Goal: Task Accomplishment & Management: Manage account settings

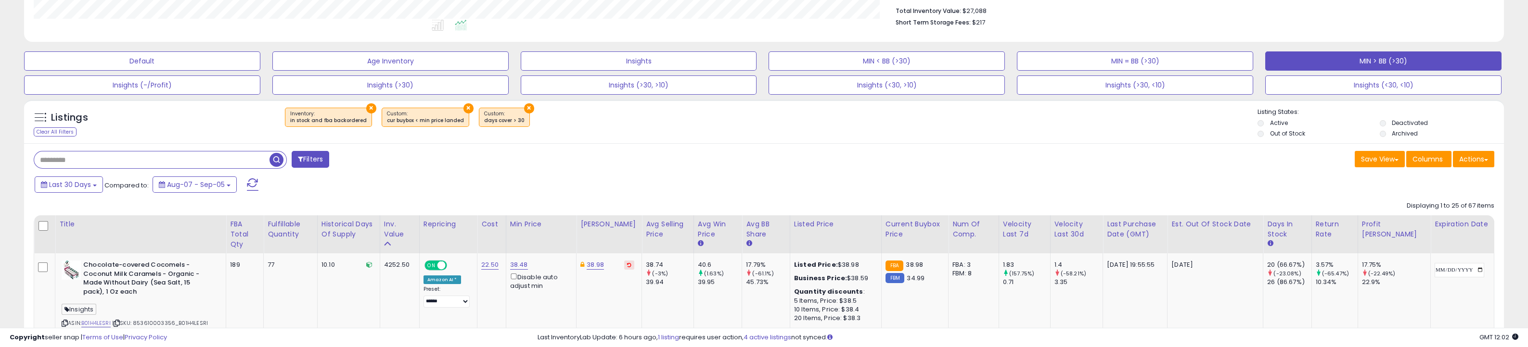
scroll to position [197, 860]
click at [558, 184] on div "Last 30 Days Compared to: Aug-07 - Sep-05" at bounding box center [579, 186] width 1095 height 22
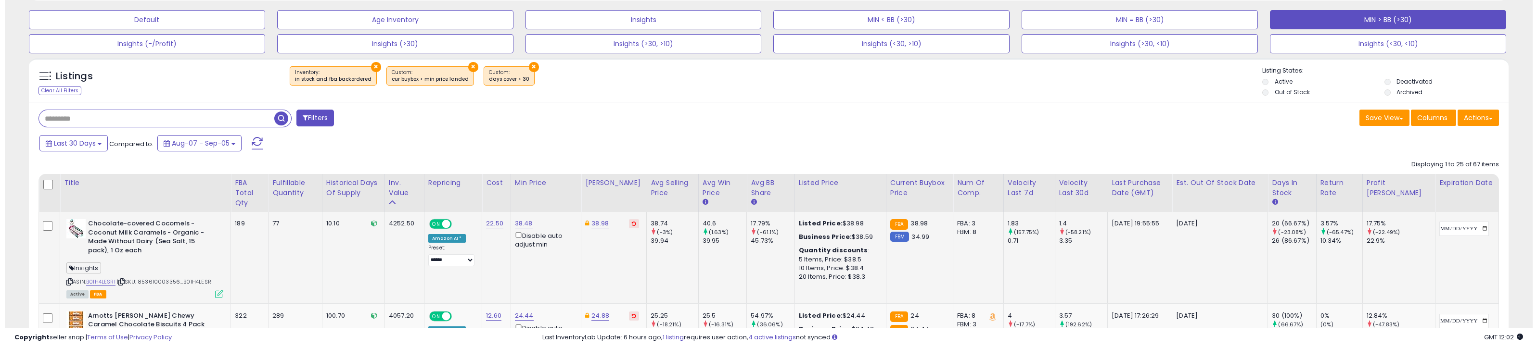
scroll to position [312, 0]
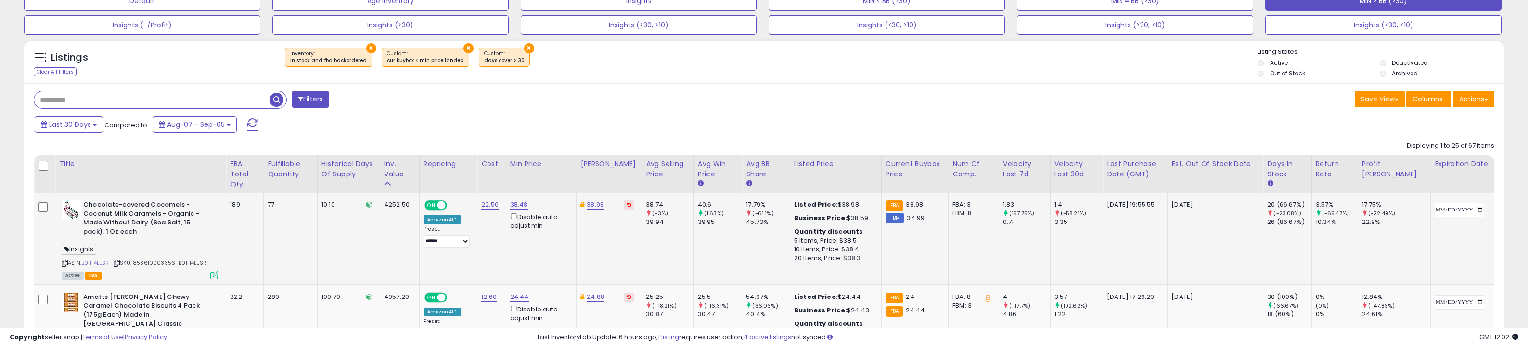
click at [218, 275] on icon at bounding box center [214, 275] width 8 height 8
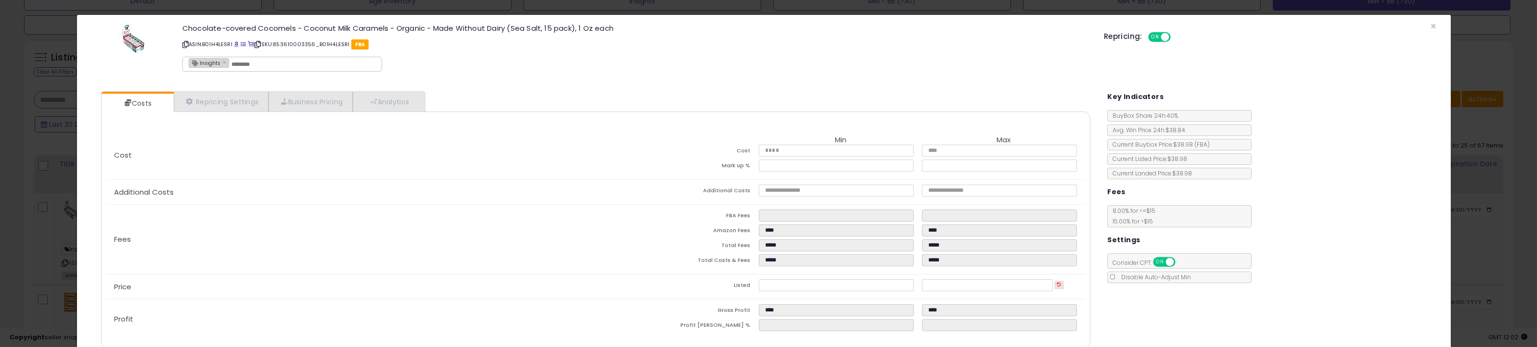
click at [68, 236] on div "× Close Chocolate-covered Cocomels - Coconut Milk Caramels - Organic - Made Wit…" at bounding box center [768, 173] width 1537 height 347
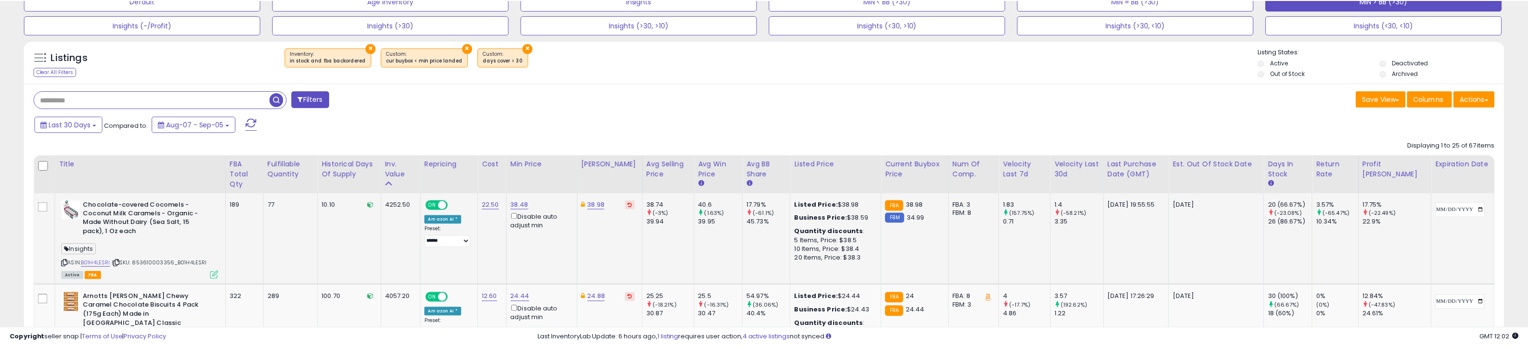
scroll to position [481042, 480379]
click at [604, 203] on link "38.98" at bounding box center [595, 205] width 17 height 10
type input "*****"
click button "submit" at bounding box center [638, 172] width 16 height 14
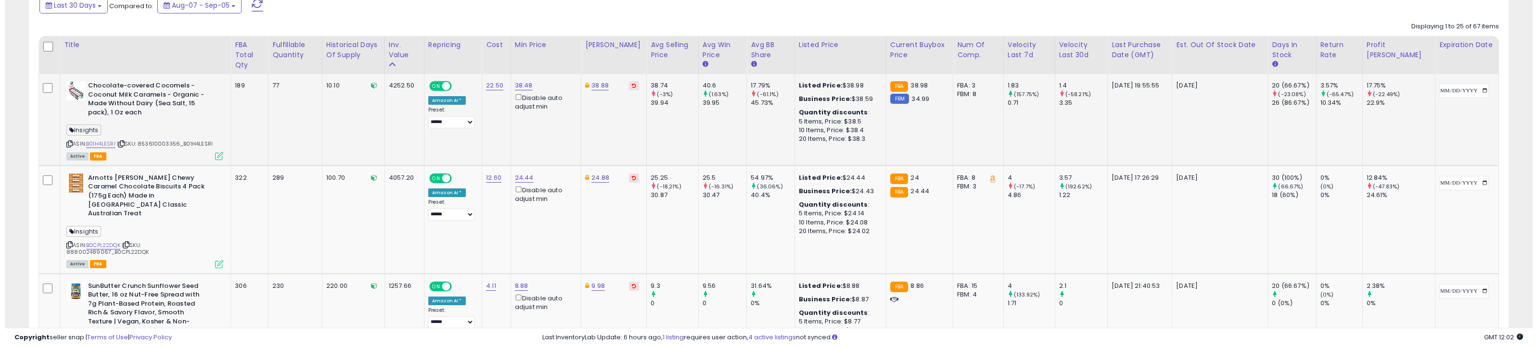
scroll to position [432, 0]
click at [214, 259] on icon at bounding box center [214, 263] width 8 height 8
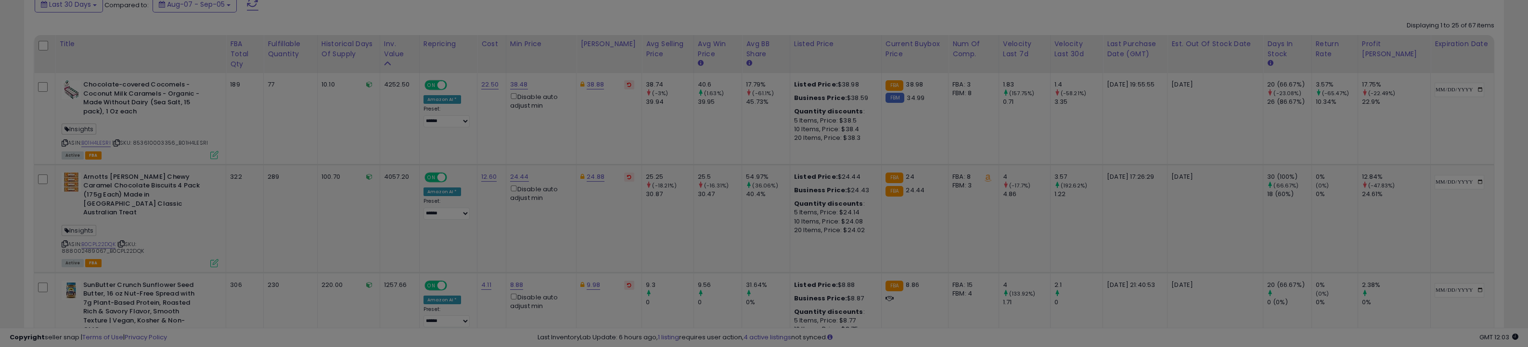
scroll to position [197, 866]
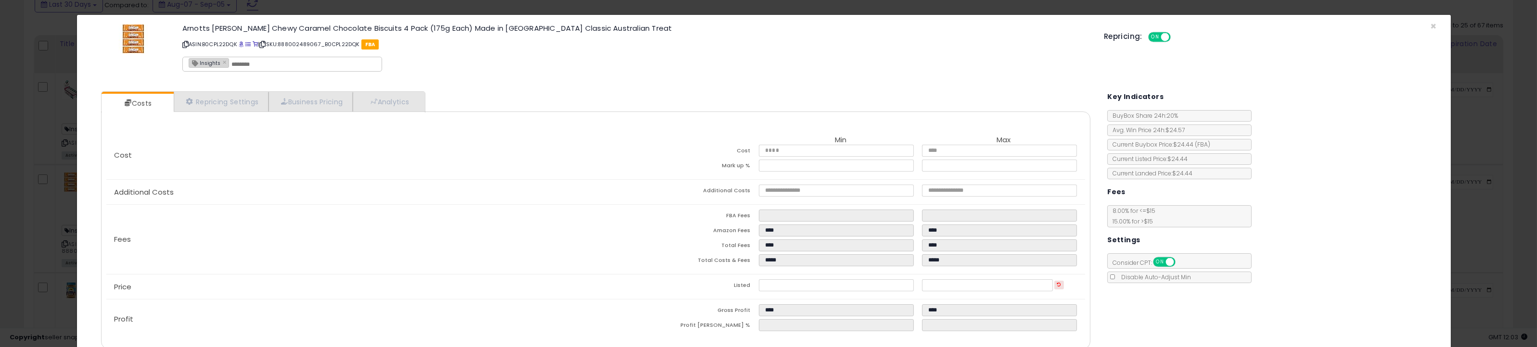
click at [31, 158] on div "× Close Arnotts [PERSON_NAME] Chewy Caramel Chocolate Biscuits 4 Pack (175g Eac…" at bounding box center [768, 173] width 1537 height 347
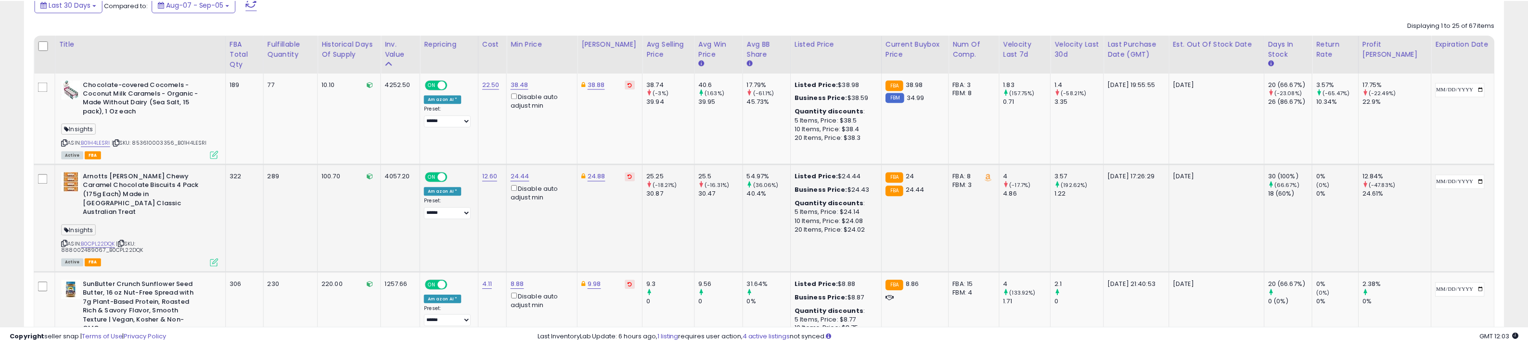
scroll to position [481042, 480379]
click at [529, 175] on link "24.44" at bounding box center [519, 177] width 19 height 10
click at [528, 144] on input "*****" at bounding box center [504, 144] width 86 height 16
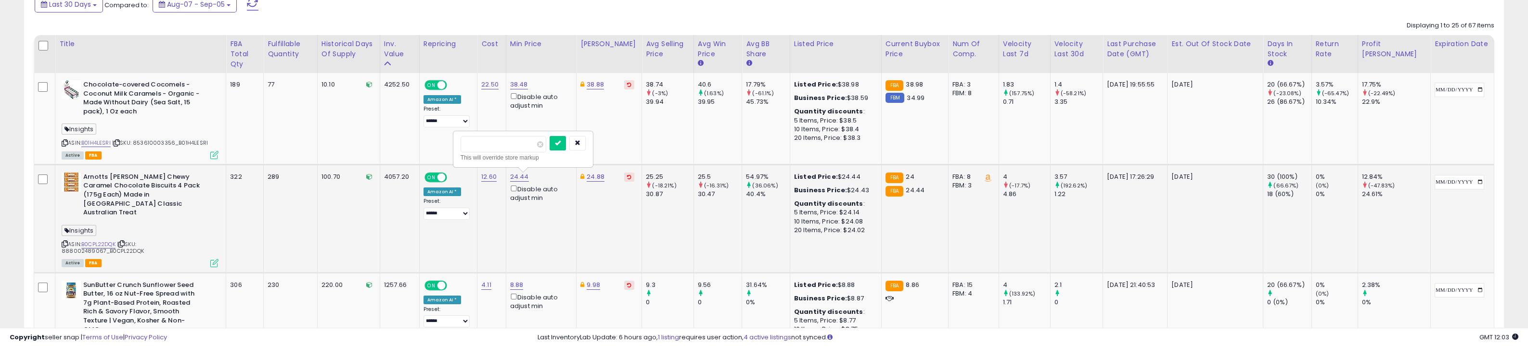
type input "*****"
click button "submit" at bounding box center [558, 143] width 16 height 14
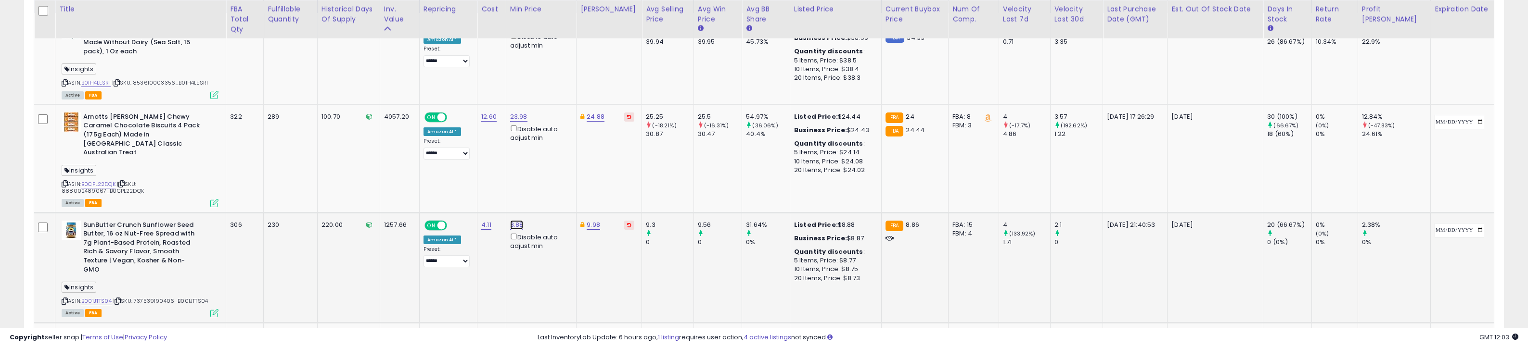
click at [524, 220] on link "8.88" at bounding box center [516, 225] width 13 height 10
type input "****"
click button "submit" at bounding box center [556, 175] width 16 height 14
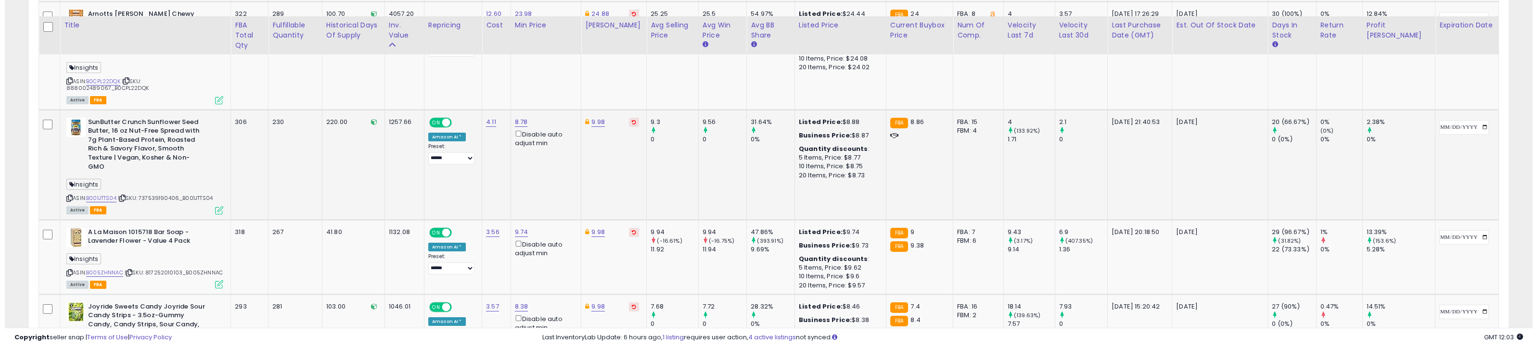
scroll to position [613, 0]
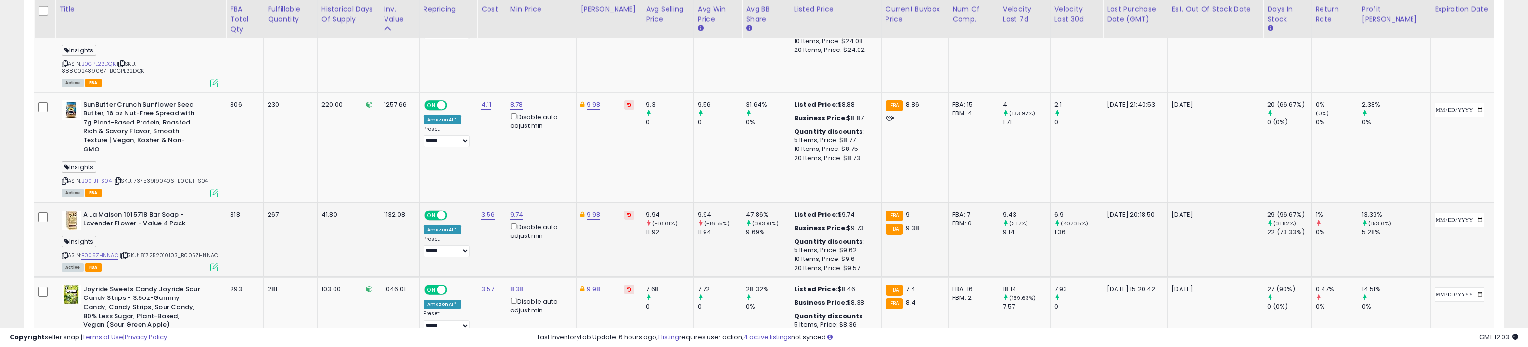
click at [218, 263] on icon at bounding box center [214, 267] width 8 height 8
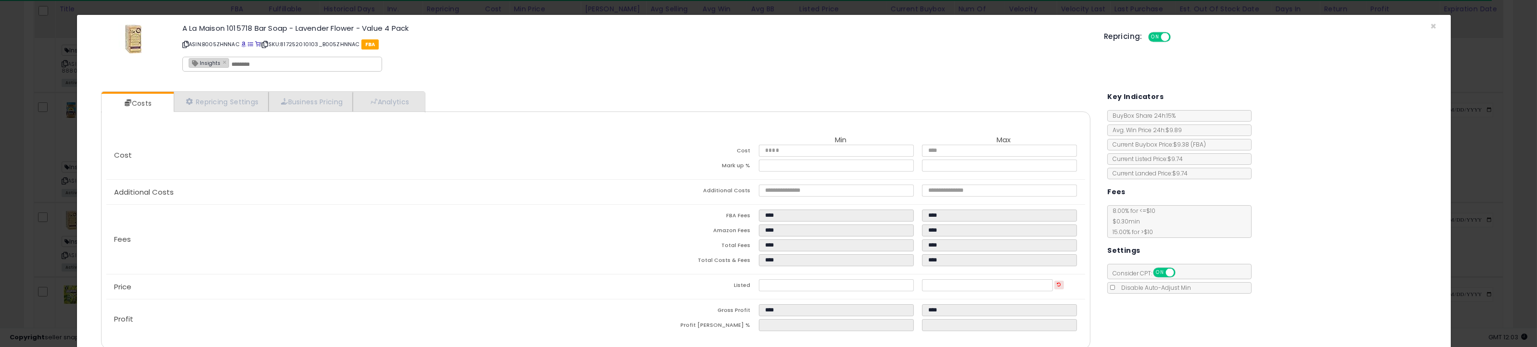
click at [82, 218] on div "× Close A La Maison 1015718 Bar Soap - Lavender Flower - Value 4 Pack ASIN: B00…" at bounding box center [764, 202] width 1375 height 376
click at [67, 215] on div "× Close A La Maison 1015718 Bar Soap - Lavender Flower - Value 4 Pack ASIN: B00…" at bounding box center [768, 173] width 1537 height 347
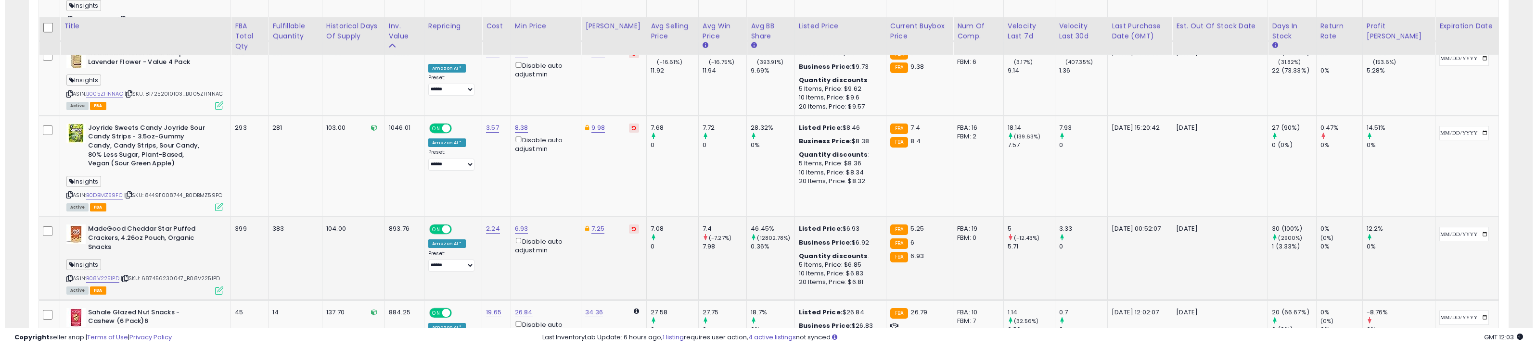
scroll to position [793, 0]
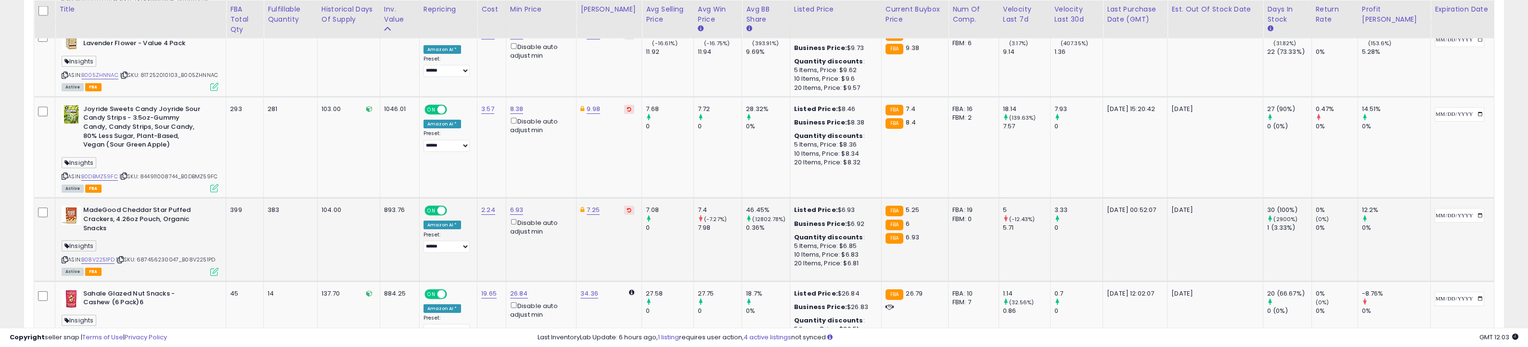
click at [213, 268] on icon at bounding box center [214, 272] width 8 height 8
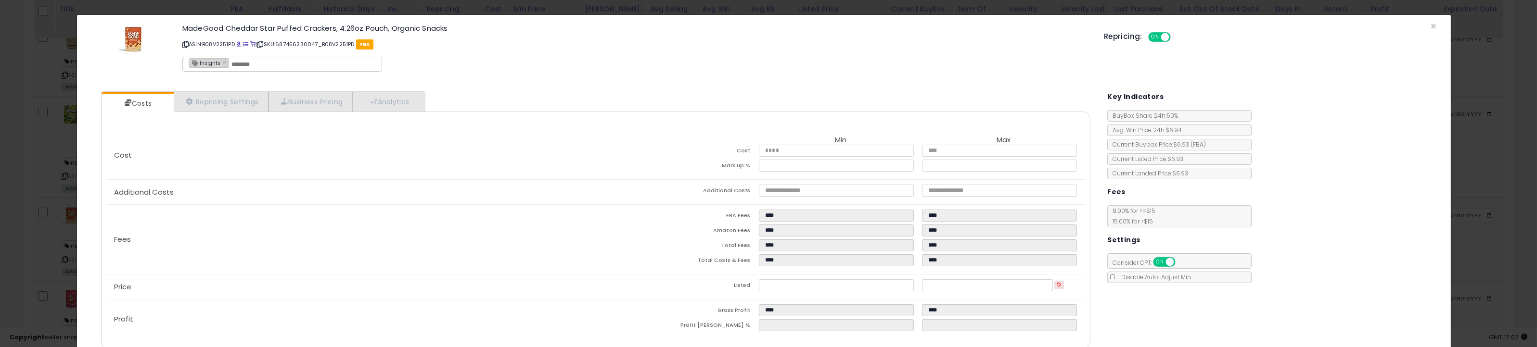
click at [11, 232] on div "× Close MadeGood Cheddar Star Puffed Crackers, 4.26oz Pouch, Organic Snacks ASI…" at bounding box center [768, 173] width 1537 height 347
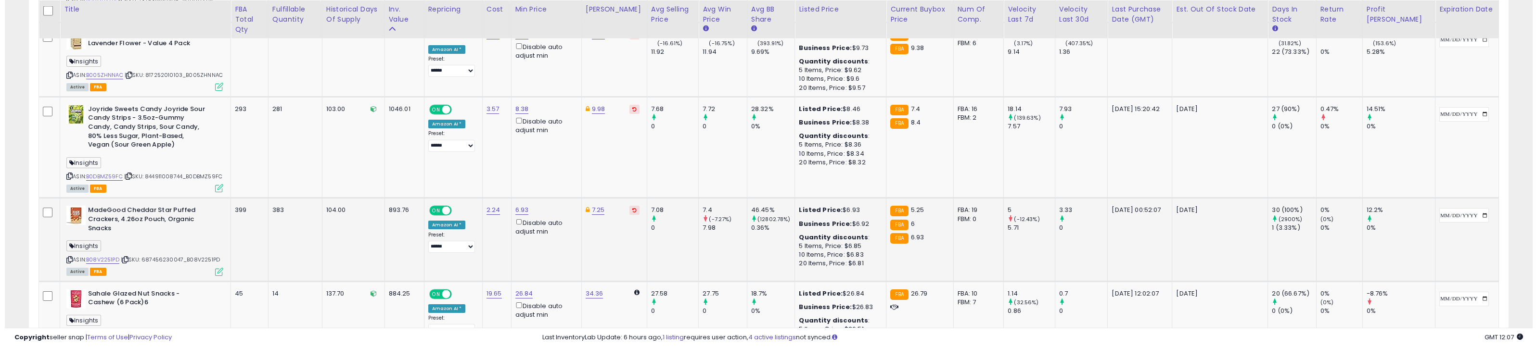
scroll to position [481042, 480379]
click at [218, 268] on icon at bounding box center [214, 272] width 8 height 8
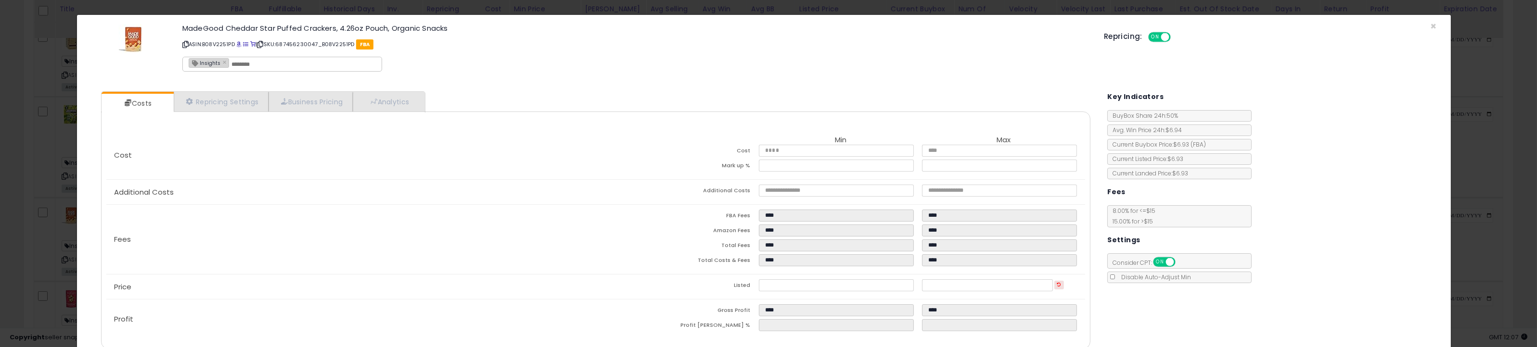
click at [73, 207] on div "× Close MadeGood Cheddar Star Puffed Crackers, 4.26oz Pouch, Organic Snacks ASI…" at bounding box center [768, 173] width 1537 height 347
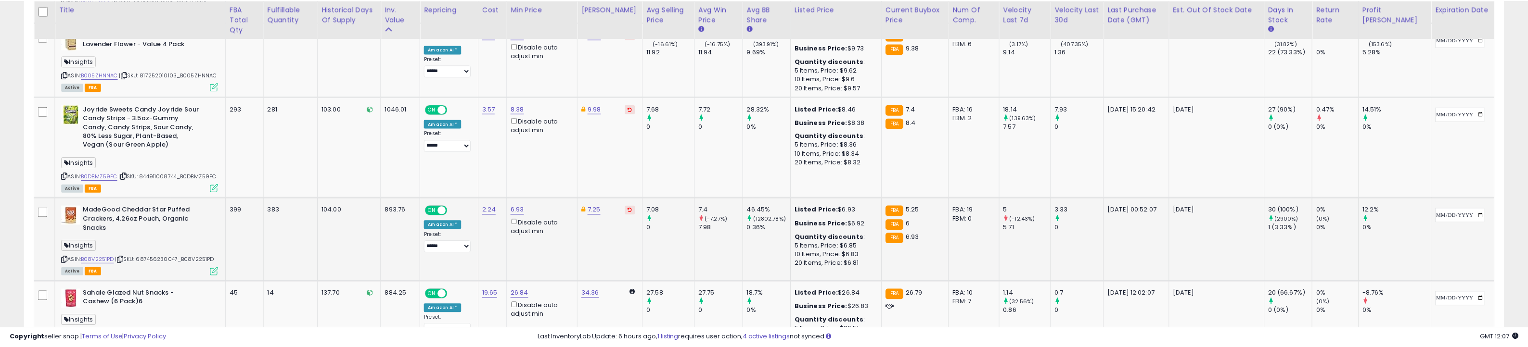
scroll to position [481042, 480379]
click at [524, 205] on link "6.93" at bounding box center [516, 210] width 13 height 10
type input "****"
click button "submit" at bounding box center [556, 160] width 16 height 14
click at [528, 289] on link "26.84" at bounding box center [519, 294] width 18 height 10
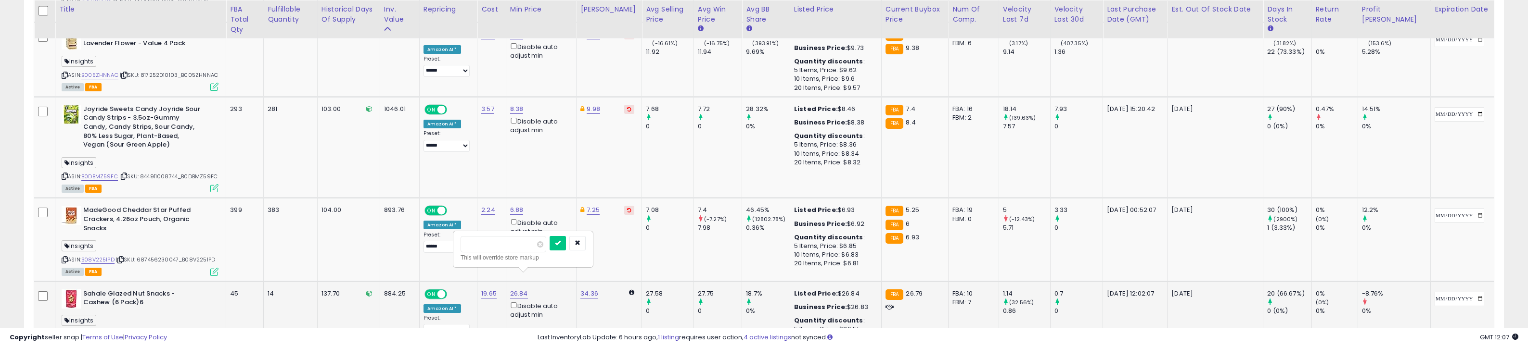
type input "*****"
click button "submit" at bounding box center [558, 243] width 16 height 14
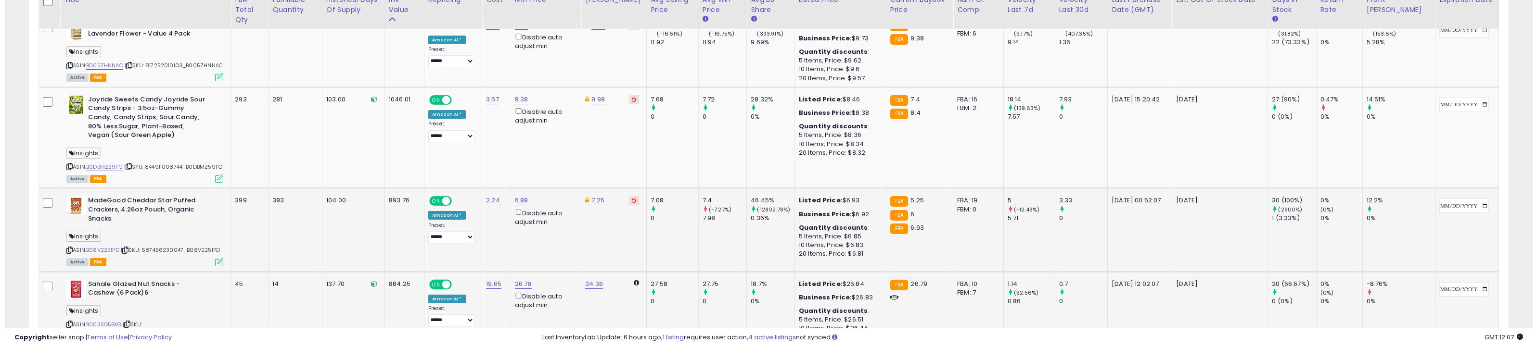
scroll to position [913, 0]
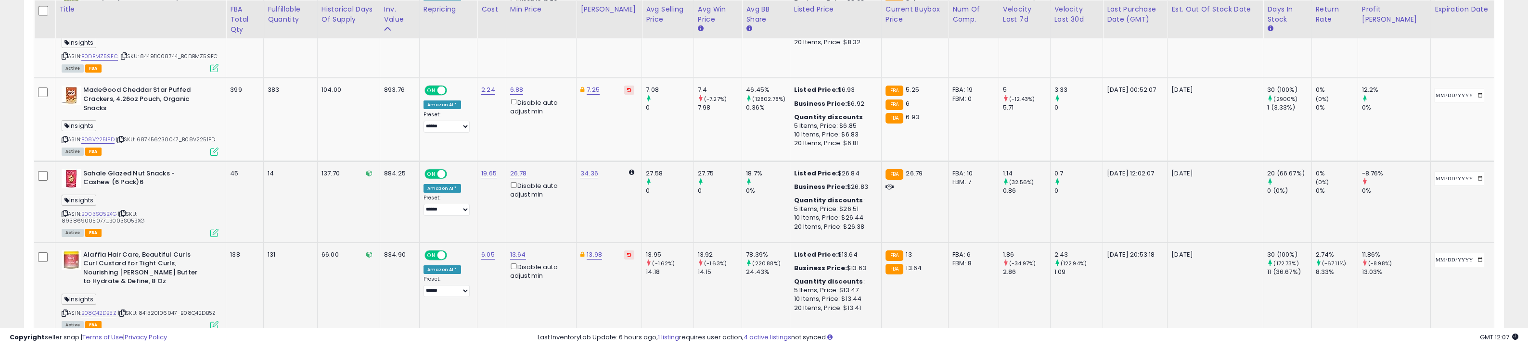
click at [216, 321] on icon at bounding box center [214, 325] width 8 height 8
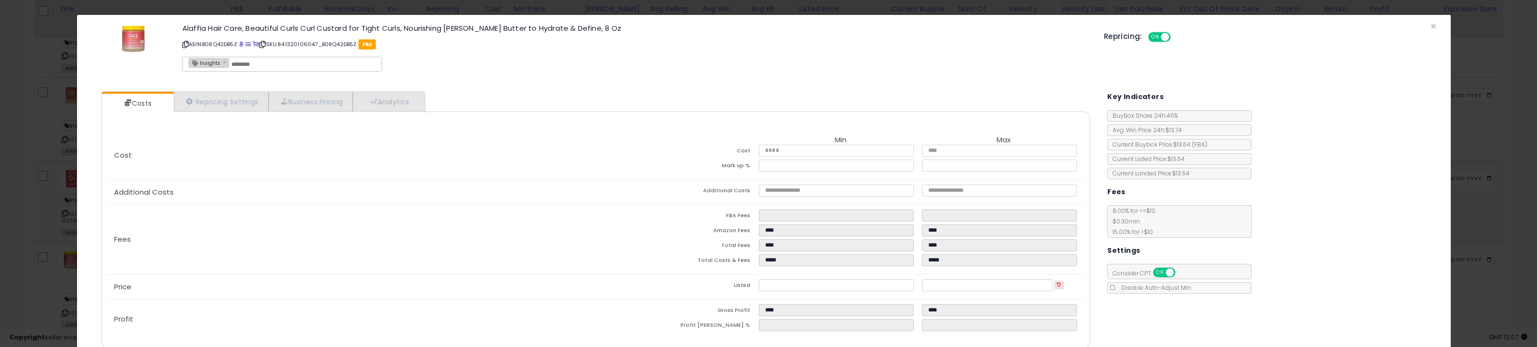
click at [39, 266] on div "× Close Alaffia Hair Care, Beautiful Curls Curl Custard for Tight Curls, Nouris…" at bounding box center [768, 173] width 1537 height 347
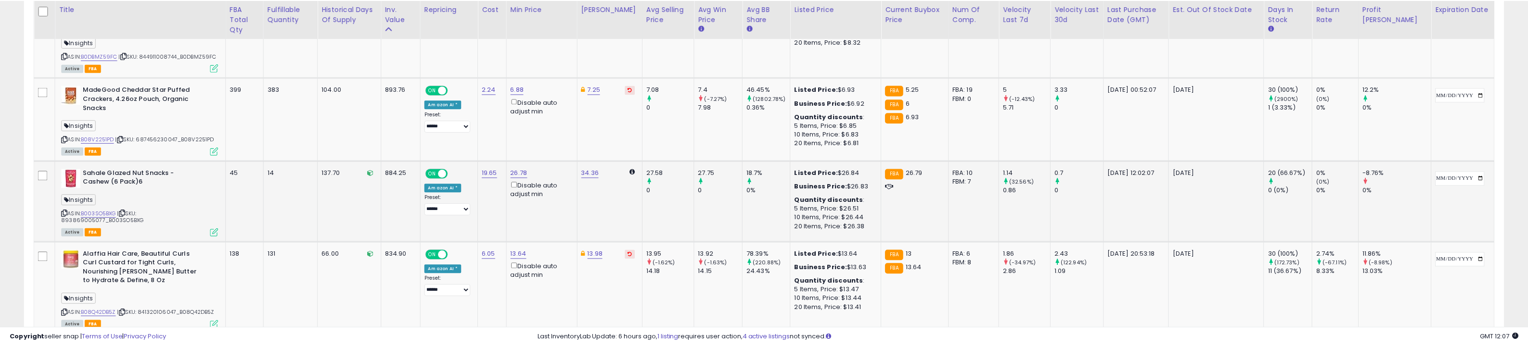
scroll to position [481042, 480379]
click at [526, 250] on link "13.64" at bounding box center [518, 255] width 16 height 10
type input "*****"
click button "submit" at bounding box center [557, 197] width 16 height 14
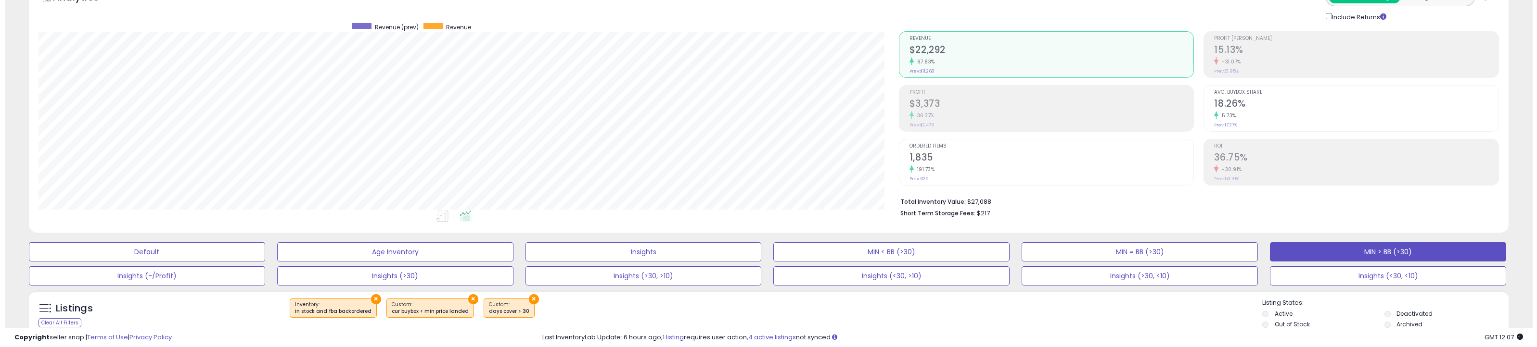
scroll to position [0, 0]
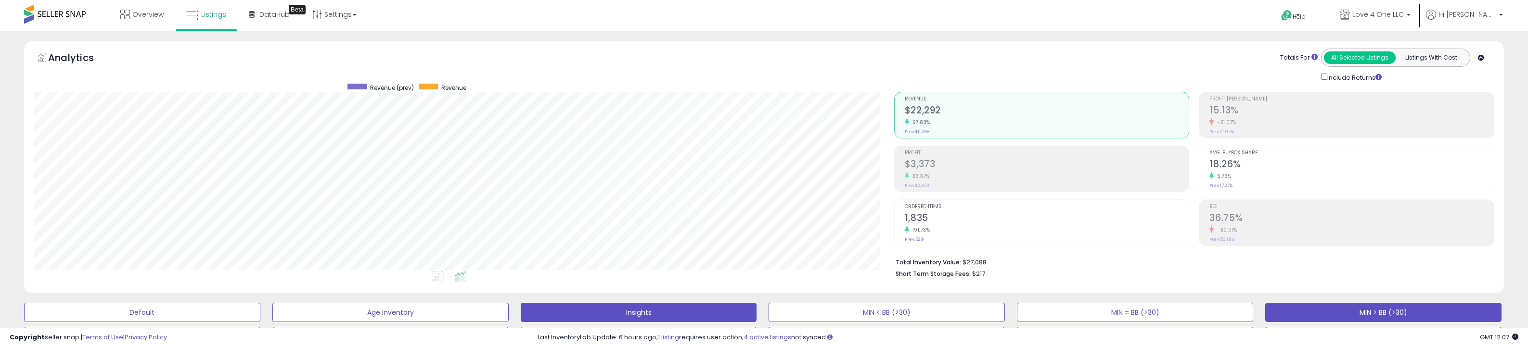
click at [567, 309] on button "Insights" at bounding box center [639, 312] width 236 height 19
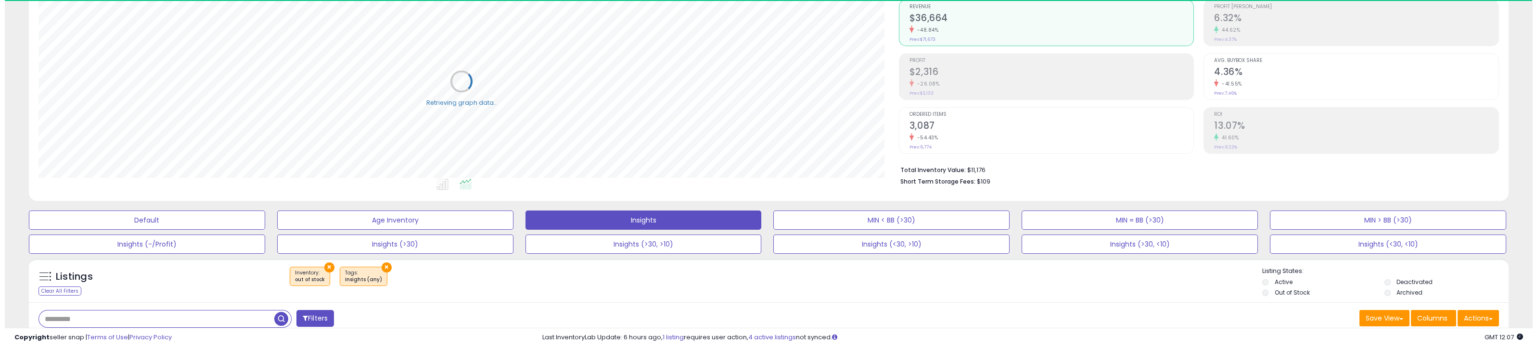
scroll to position [120, 0]
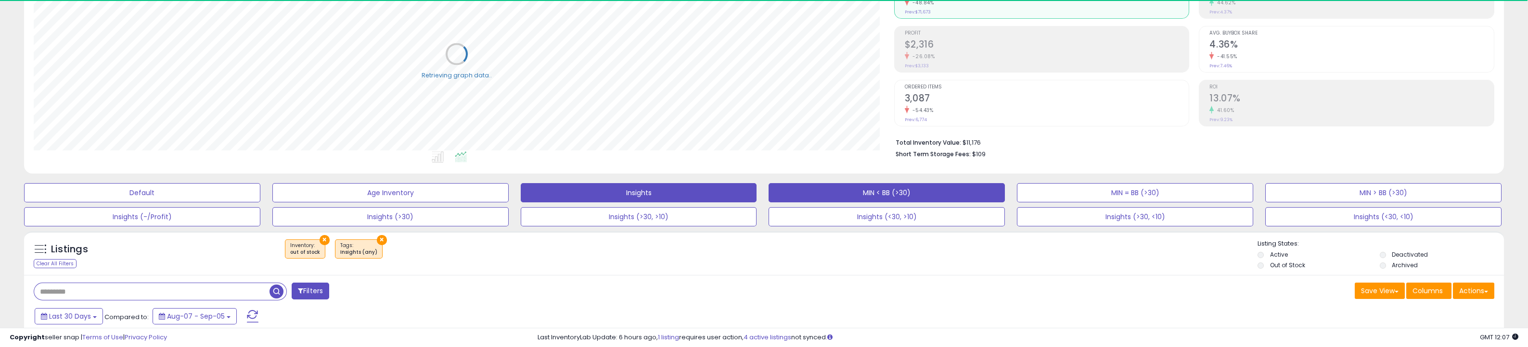
click at [889, 194] on button "MIN < BB (>30)" at bounding box center [887, 192] width 236 height 19
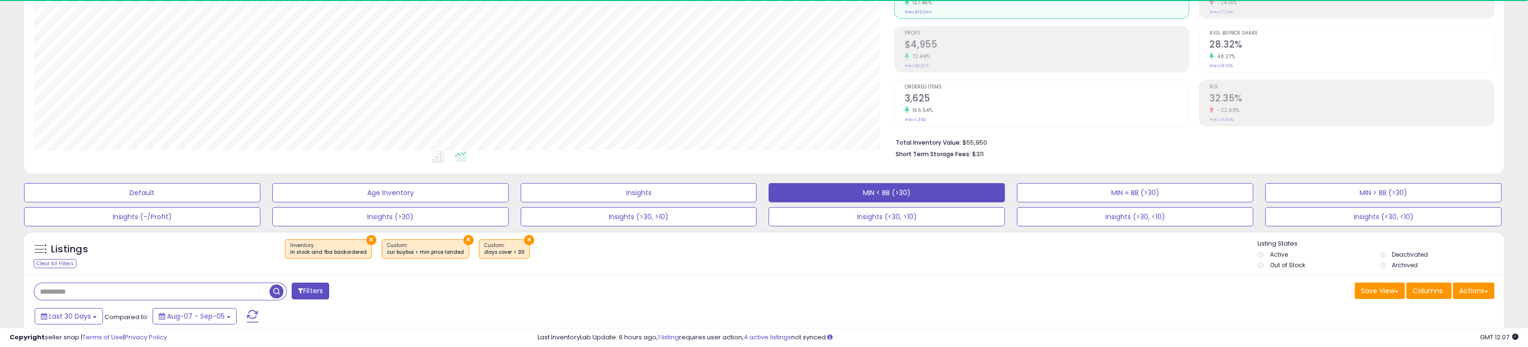
scroll to position [197, 860]
click at [718, 297] on div "Filters" at bounding box center [395, 292] width 738 height 19
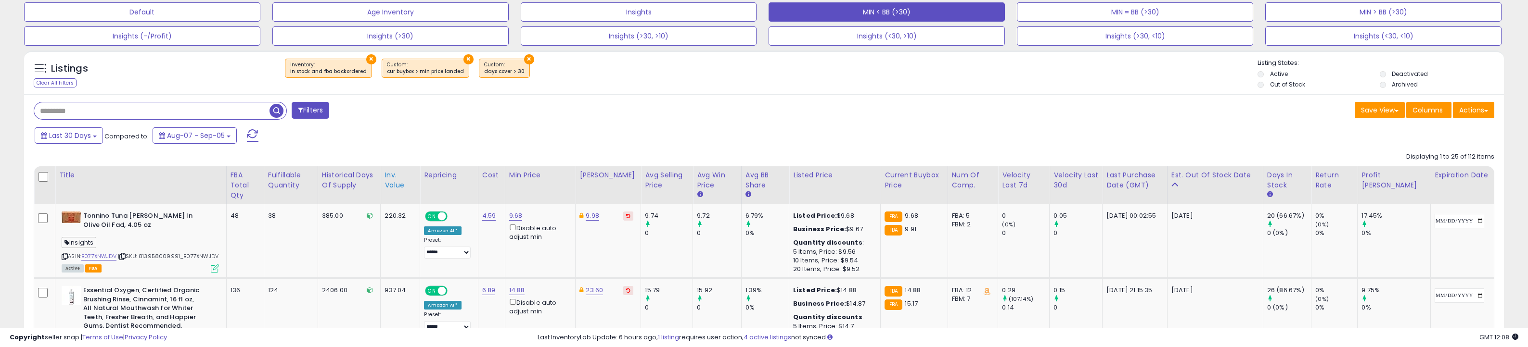
click at [402, 178] on div "Inv. value" at bounding box center [400, 180] width 31 height 20
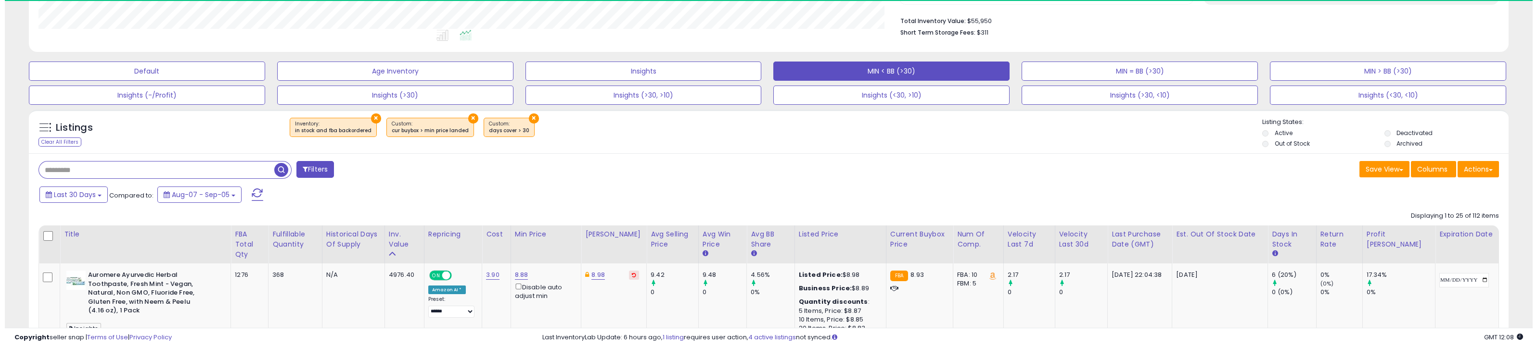
scroll to position [301, 0]
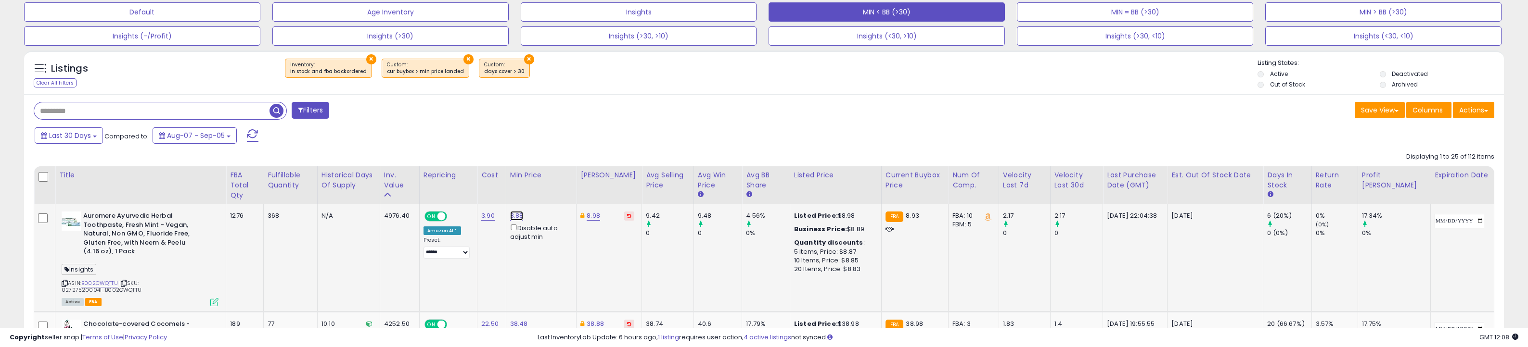
click at [524, 215] on link "8.88" at bounding box center [516, 216] width 13 height 10
type input "****"
click button "submit" at bounding box center [556, 183] width 16 height 14
click at [218, 298] on icon at bounding box center [214, 302] width 8 height 8
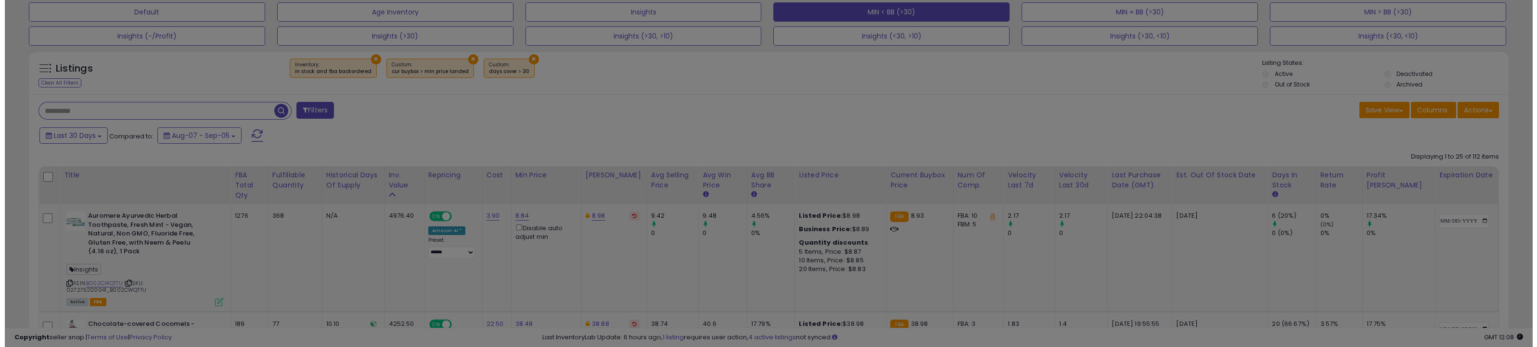
scroll to position [0, 0]
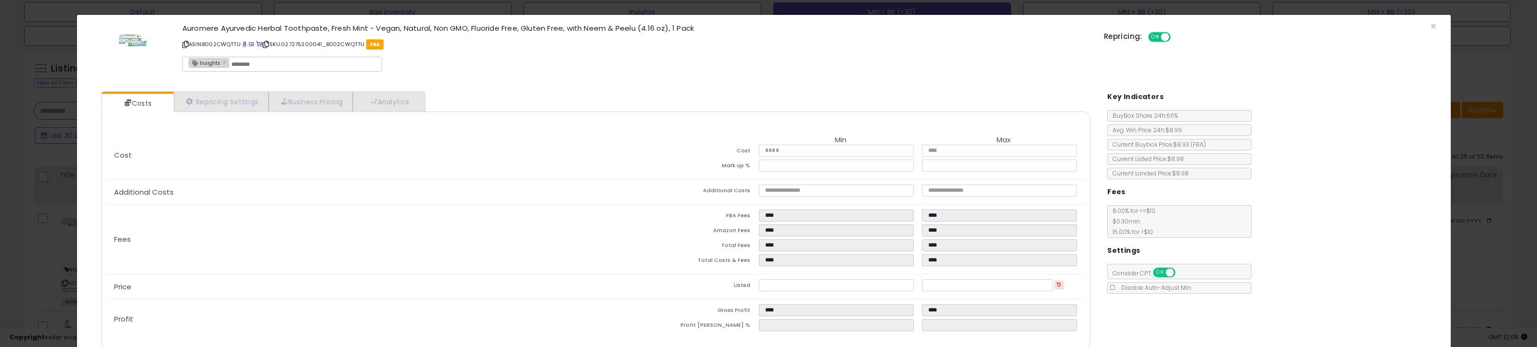
click at [66, 224] on div "× Close Auromere Ayurvedic Herbal Toothpaste, Fresh Mint - Vegan, Natural, Non …" at bounding box center [768, 173] width 1537 height 347
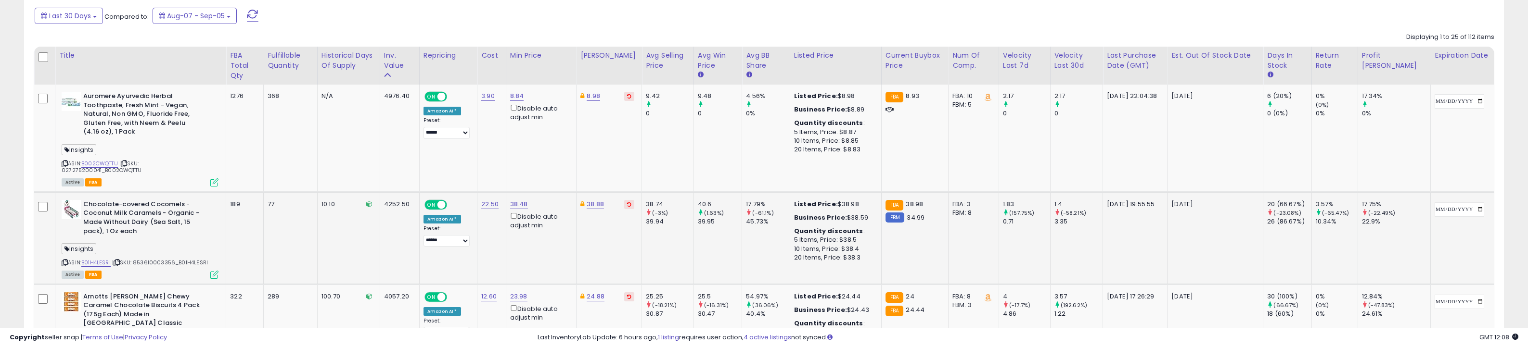
click at [217, 271] on icon at bounding box center [214, 275] width 8 height 8
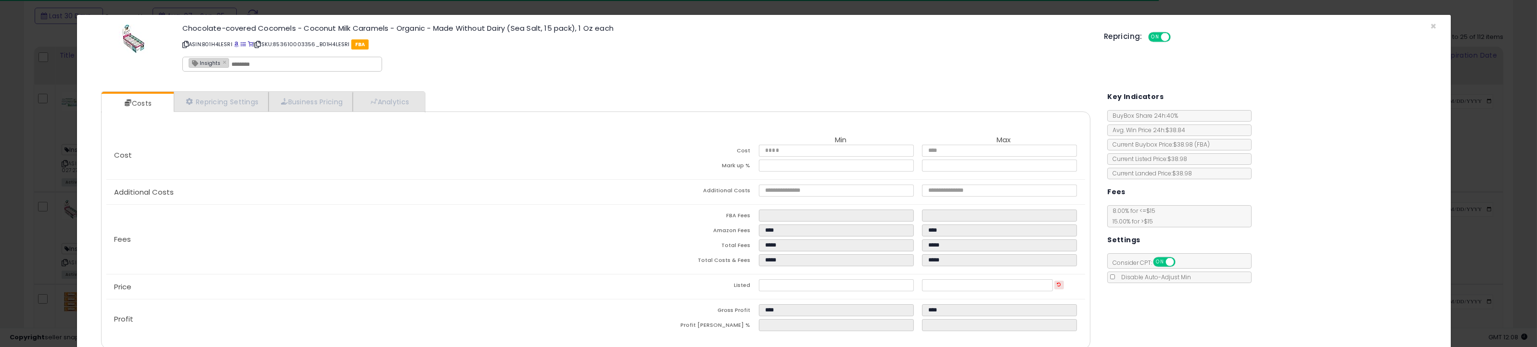
click at [66, 255] on div "× Close Chocolate-covered Cocomels - Coconut Milk Caramels - Organic - Made Wit…" at bounding box center [768, 173] width 1537 height 347
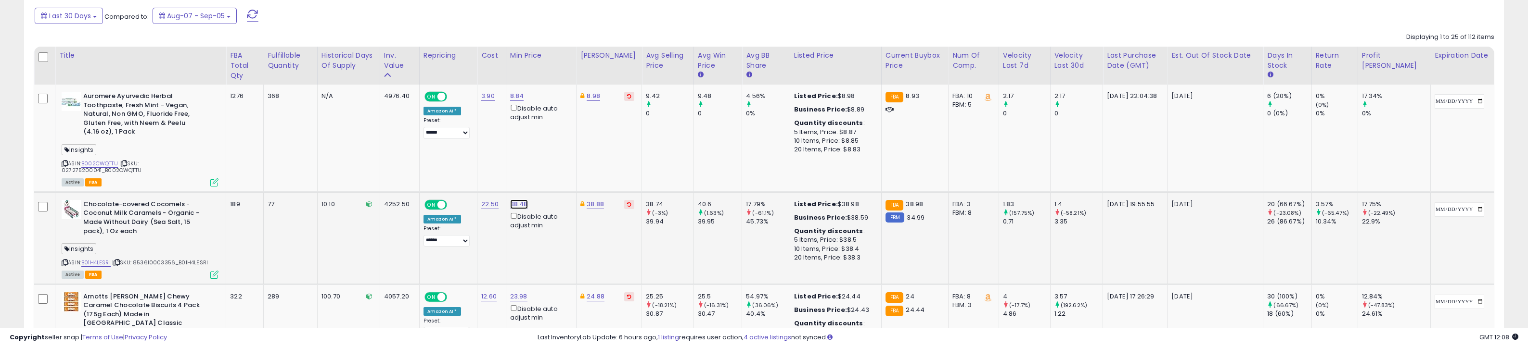
click at [528, 200] on link "38.48" at bounding box center [519, 205] width 18 height 10
click at [586, 168] on button "button" at bounding box center [577, 164] width 16 height 14
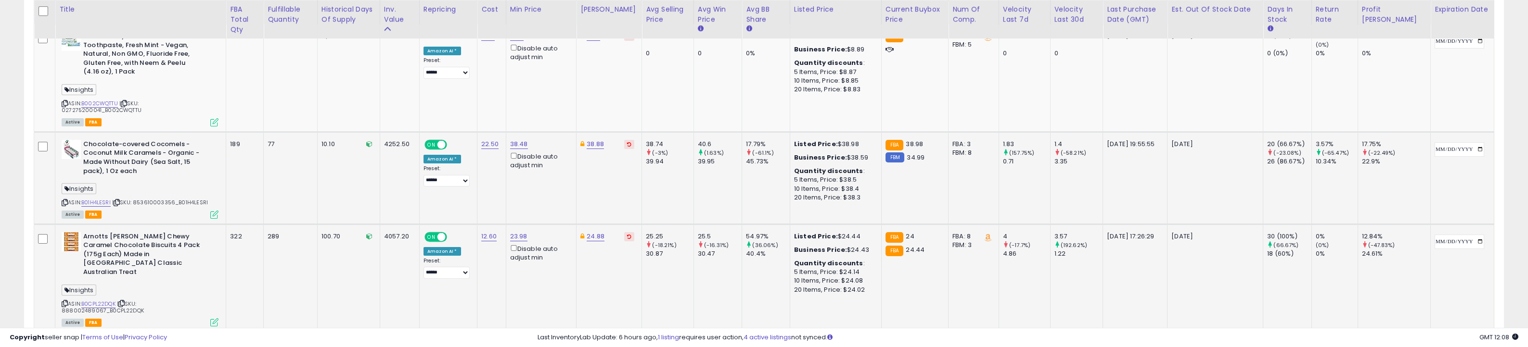
click at [561, 268] on td "23.98 Disable auto adjust min" at bounding box center [541, 278] width 70 height 108
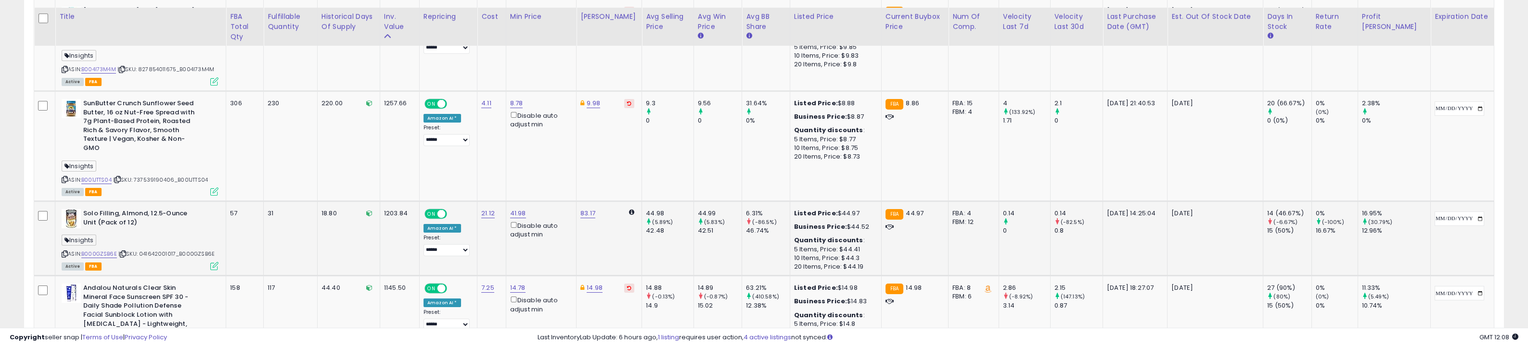
scroll to position [1023, 0]
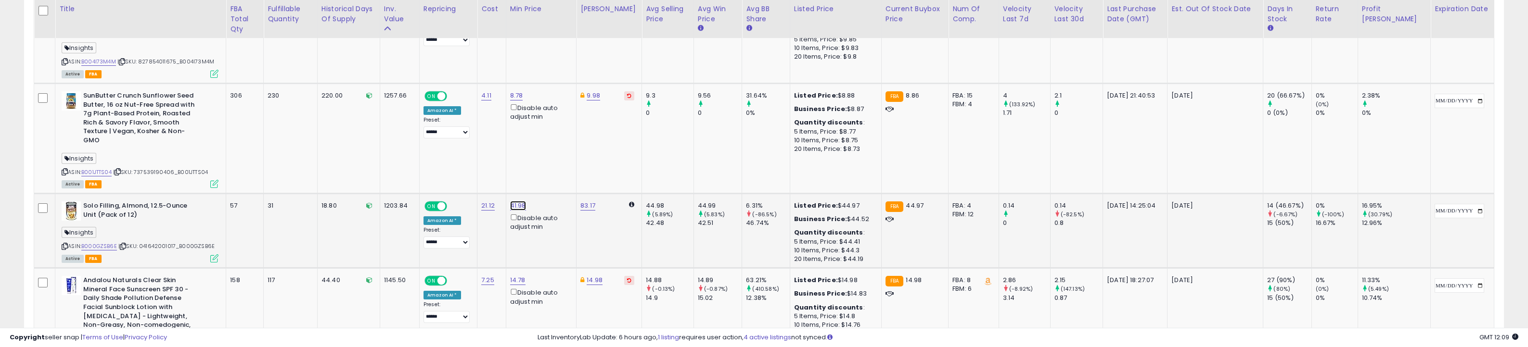
click at [526, 201] on link "41.98" at bounding box center [518, 206] width 16 height 10
type input "*****"
click button "submit" at bounding box center [557, 139] width 16 height 14
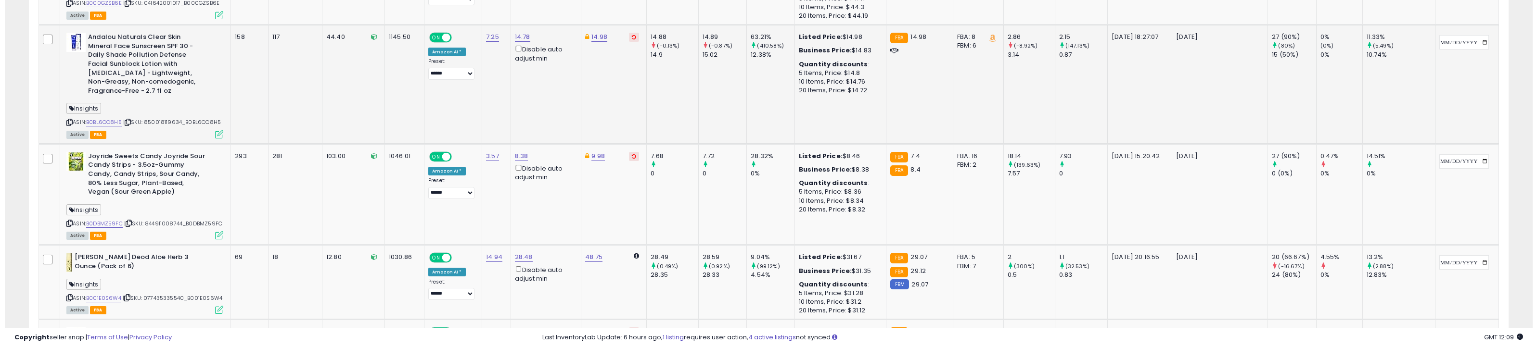
scroll to position [1203, 0]
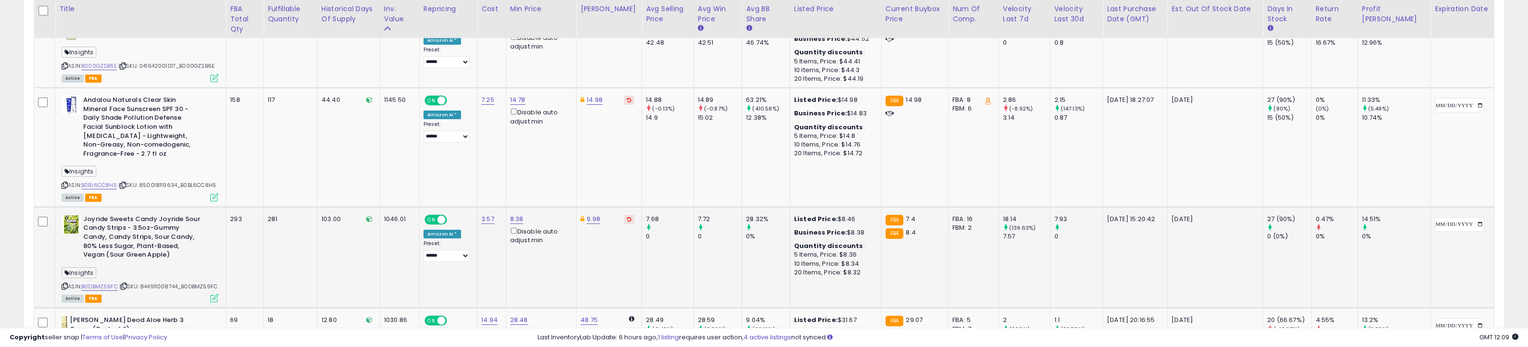
drag, startPoint x: 999, startPoint y: 190, endPoint x: 1032, endPoint y: 180, distance: 34.1
click at [1032, 207] on tr "Joyride Sweets Candy Joyride Sour Candy Strips - 3.5oz-Gummy Candy, Candy Strip…" at bounding box center [764, 257] width 1460 height 101
click at [1044, 215] on div "18.14" at bounding box center [1026, 219] width 47 height 9
drag, startPoint x: 1036, startPoint y: 184, endPoint x: 1023, endPoint y: 185, distance: 13.1
click at [1023, 215] on div "18.14" at bounding box center [1026, 219] width 47 height 9
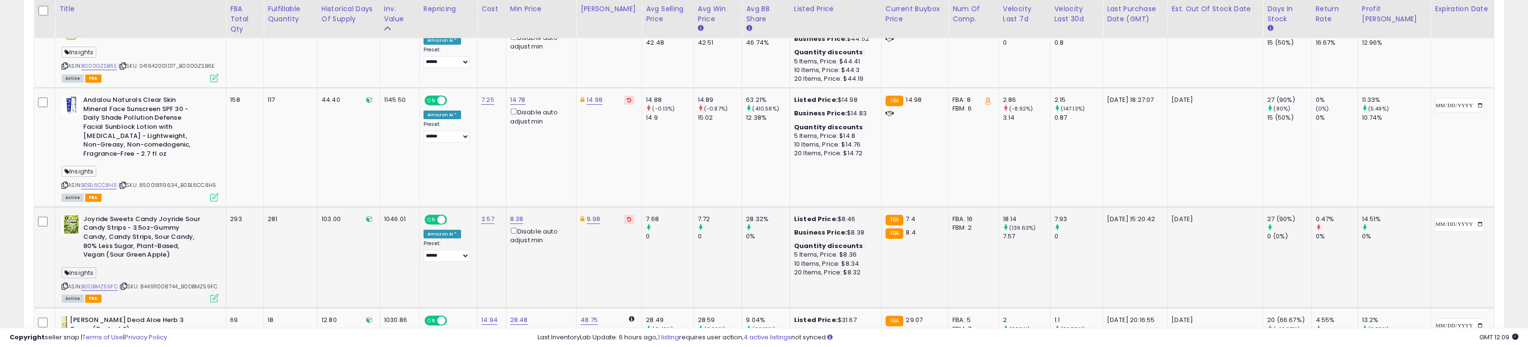
click at [981, 207] on td "FBA: 16 Low FBA: 7.40 Low FBA Back Ordered: 7.40 Low FBM: 7.40 Low SFP: n/a FBM…" at bounding box center [974, 257] width 51 height 101
click at [216, 295] on icon at bounding box center [214, 299] width 8 height 8
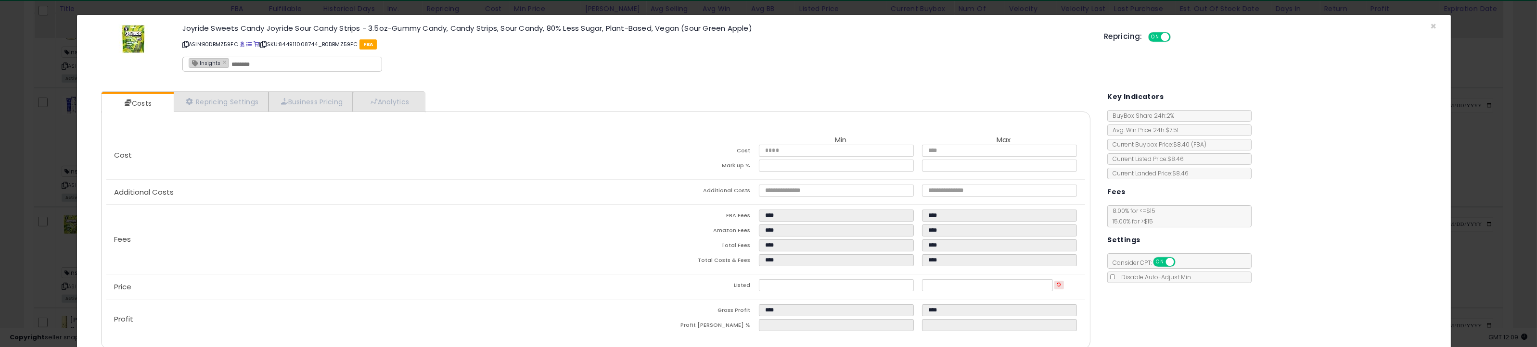
click at [48, 199] on div "× Close Joyride Sweets Candy Joyride Sour Candy Strips - 3.5oz-Gummy Candy, Can…" at bounding box center [768, 173] width 1537 height 347
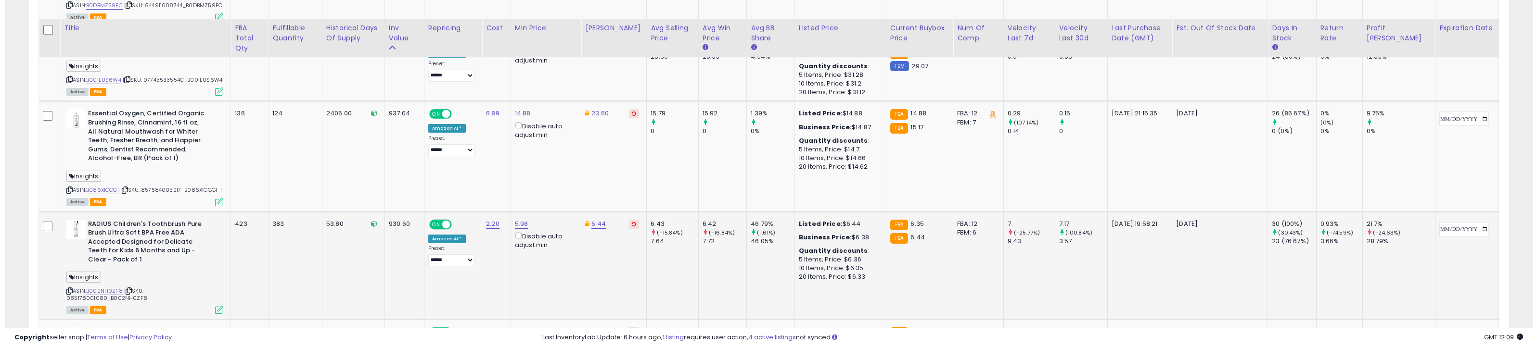
scroll to position [1503, 0]
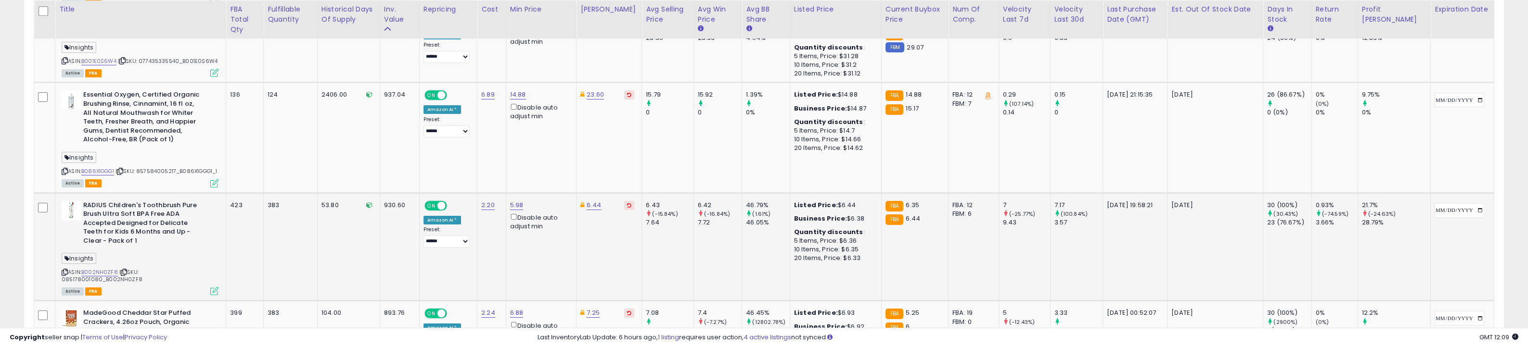
click at [218, 287] on icon at bounding box center [214, 291] width 8 height 8
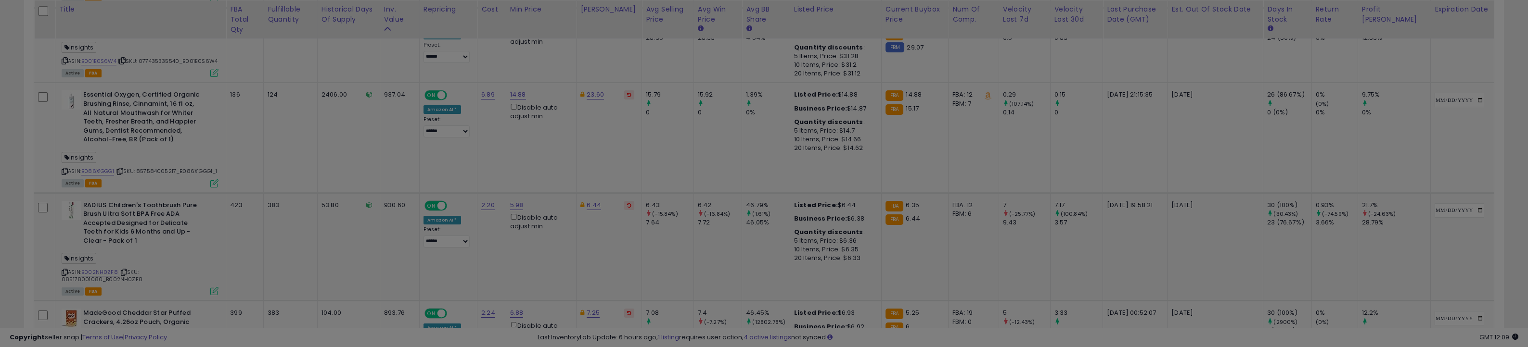
scroll to position [197, 866]
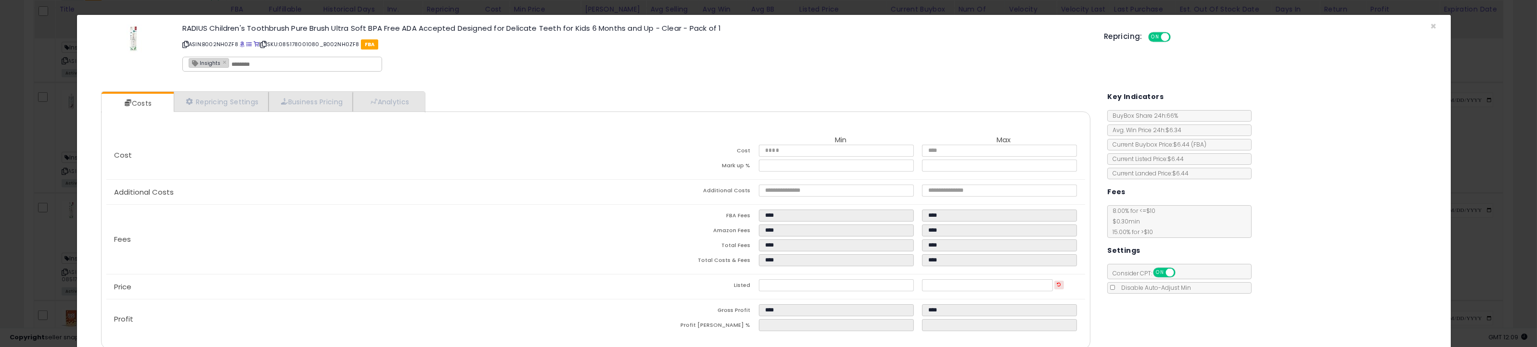
click at [31, 189] on div "× Close RADIUS Children's Toothbrush Pure Brush Ultra Soft BPA Free ADA Accepte…" at bounding box center [768, 173] width 1537 height 347
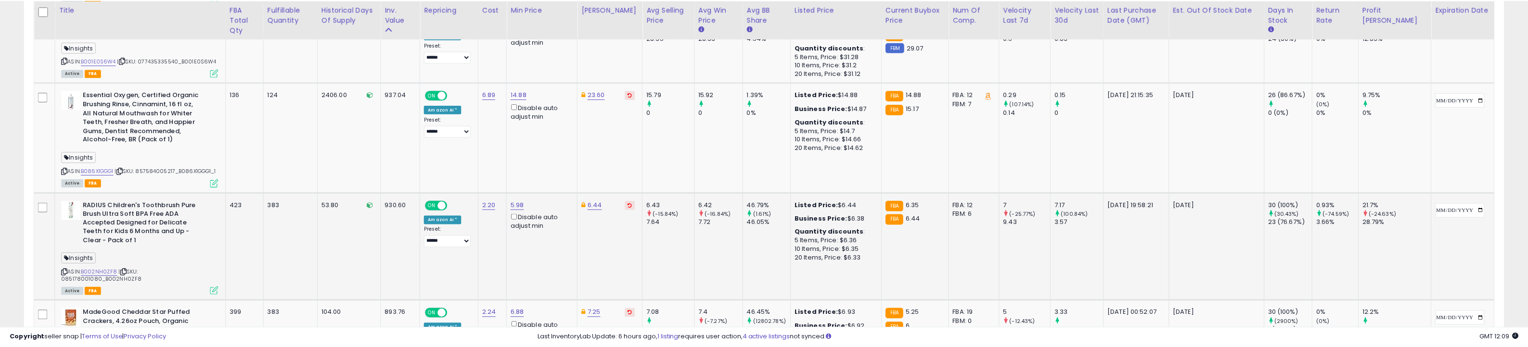
scroll to position [481042, 480379]
click at [524, 201] on link "5.98" at bounding box center [516, 206] width 13 height 10
type input "****"
click button "submit" at bounding box center [556, 137] width 16 height 14
click at [601, 201] on link "6.44" at bounding box center [594, 206] width 14 height 10
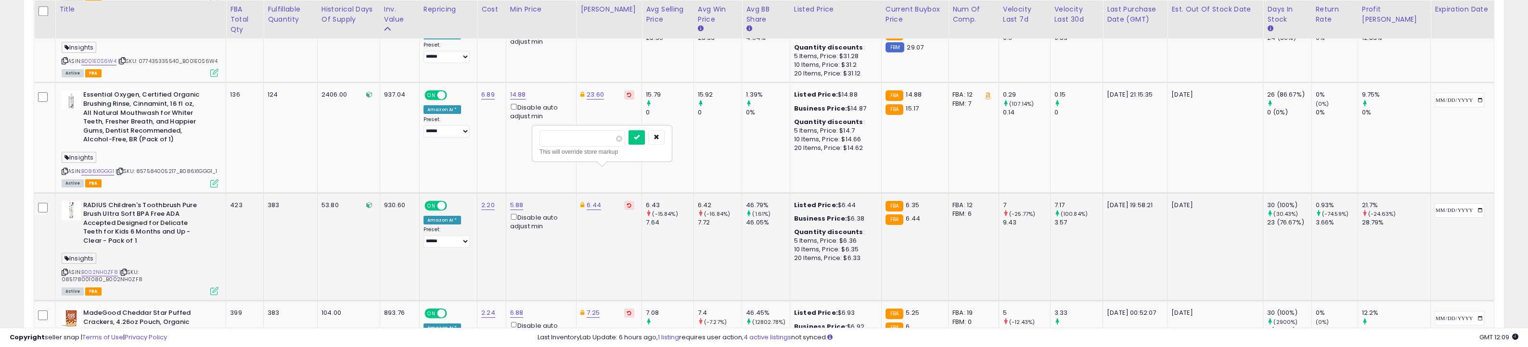
type input "*"
type input "****"
click button "submit" at bounding box center [636, 137] width 16 height 14
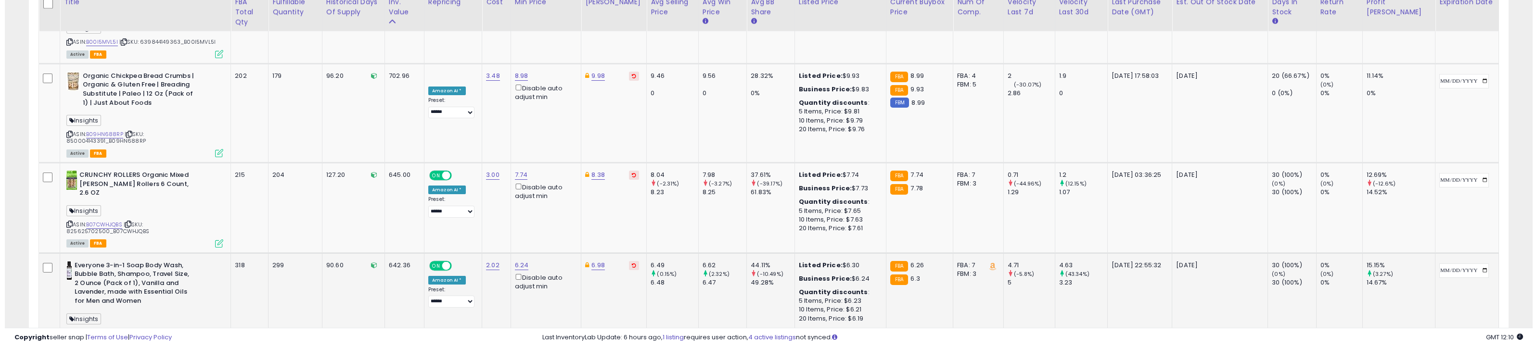
scroll to position [2166, 0]
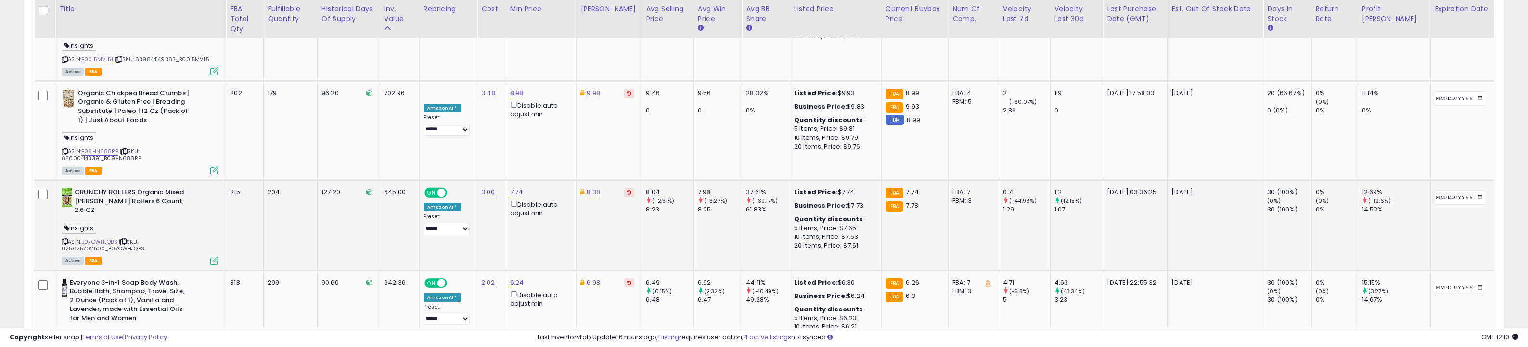
click at [218, 257] on icon at bounding box center [214, 261] width 8 height 8
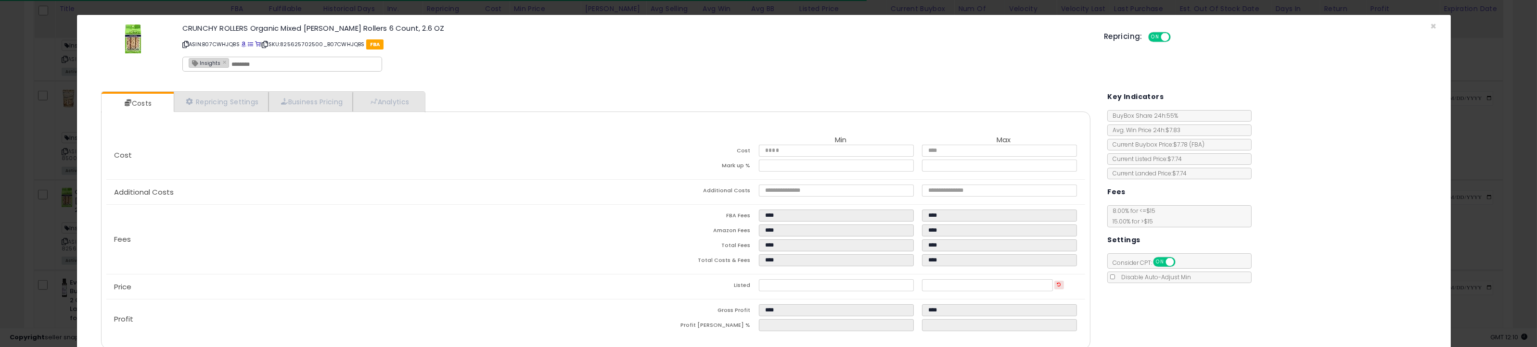
click at [50, 172] on div "× Close CRUNCHY ROLLERS Organic Mixed [PERSON_NAME] Rollers 6 Count, 2.6 OZ ASI…" at bounding box center [768, 173] width 1537 height 347
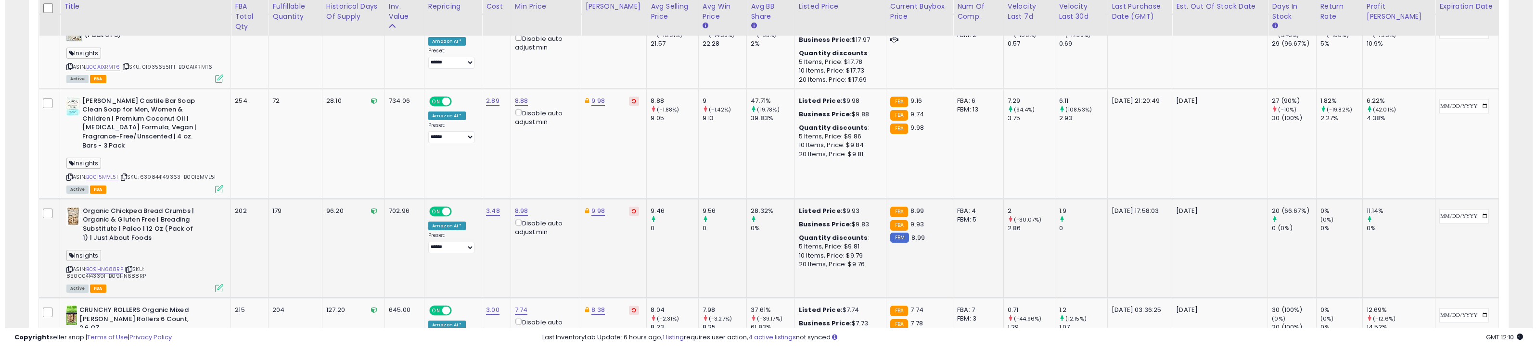
scroll to position [2045, 0]
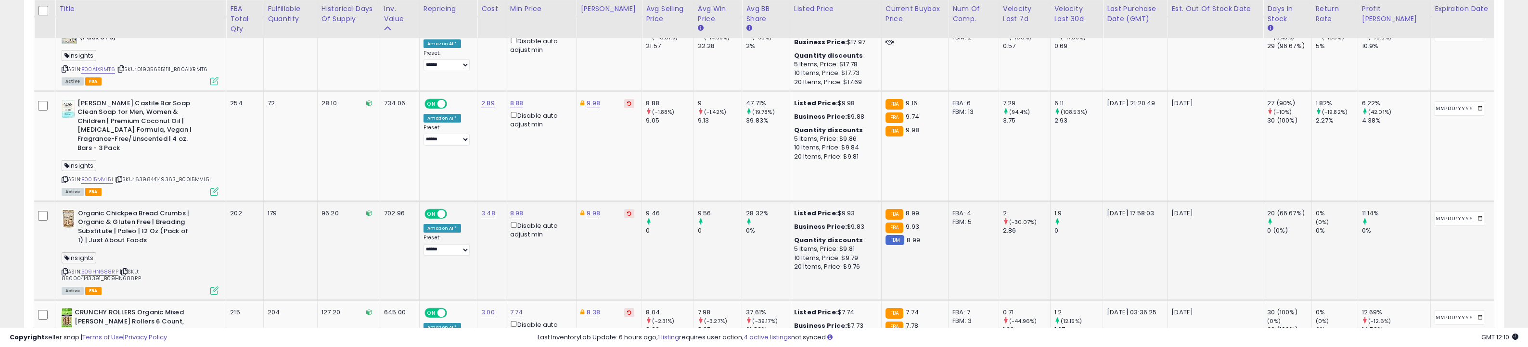
click at [216, 287] on icon at bounding box center [214, 291] width 8 height 8
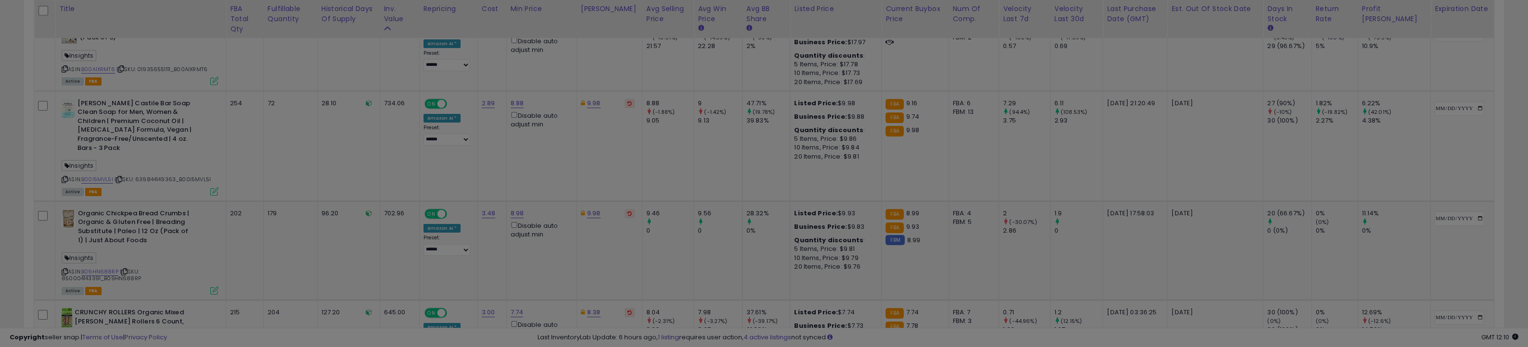
scroll to position [197, 866]
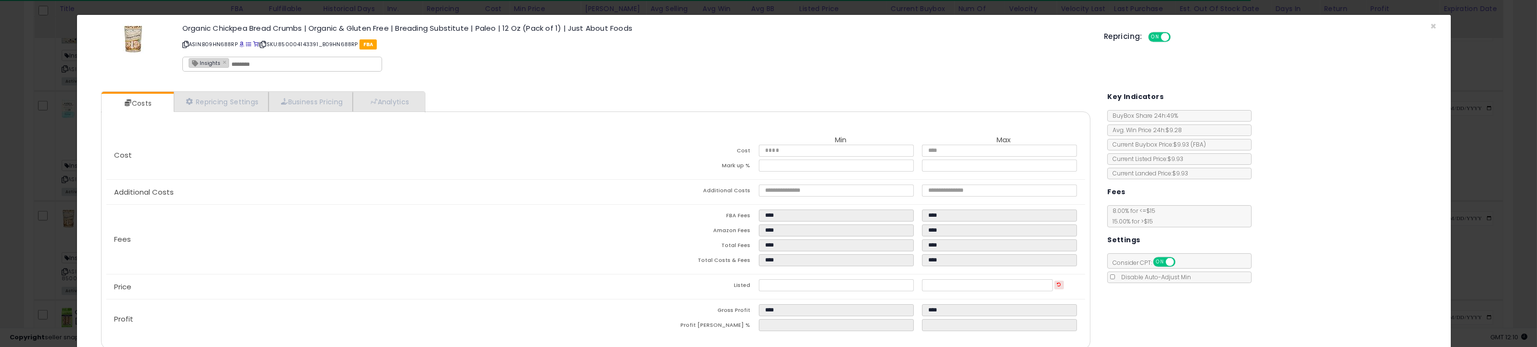
click at [53, 138] on div "× Close Organic Chickpea Bread Crumbs | Organic & Gluten Free | Breading Substi…" at bounding box center [768, 173] width 1537 height 347
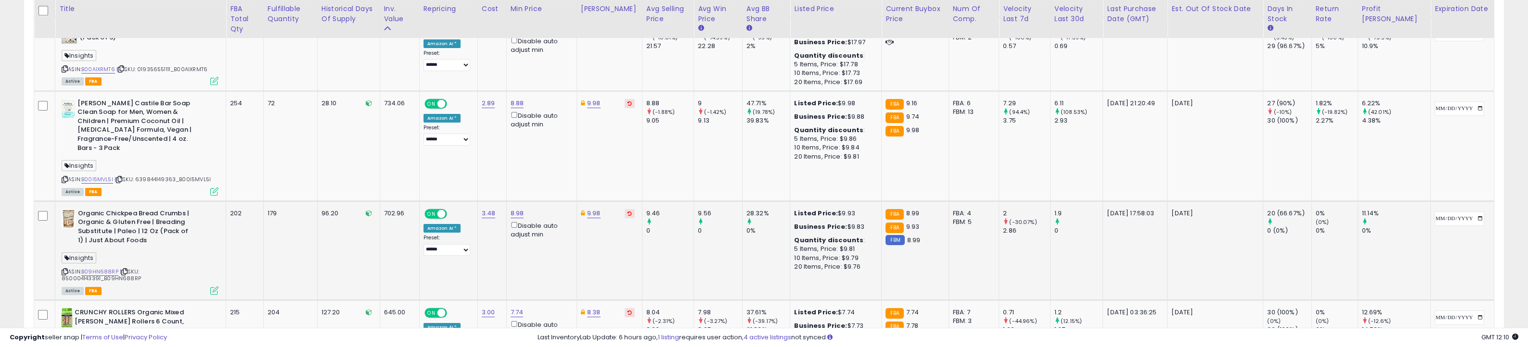
scroll to position [481042, 480379]
click at [524, 209] on link "8.98" at bounding box center [516, 214] width 13 height 10
type input "****"
click button "submit" at bounding box center [556, 122] width 16 height 14
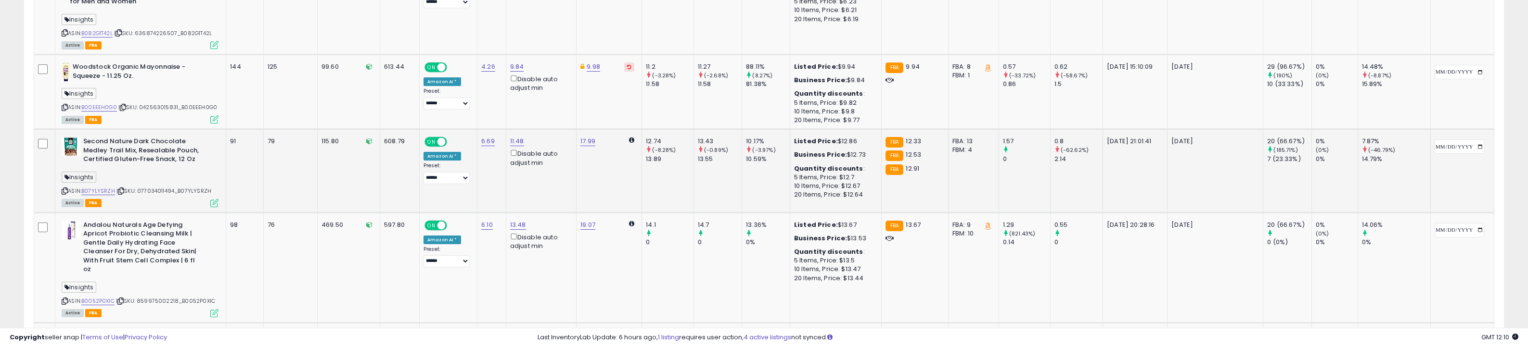
scroll to position [2527, 0]
